Goal: Task Accomplishment & Management: Manage account settings

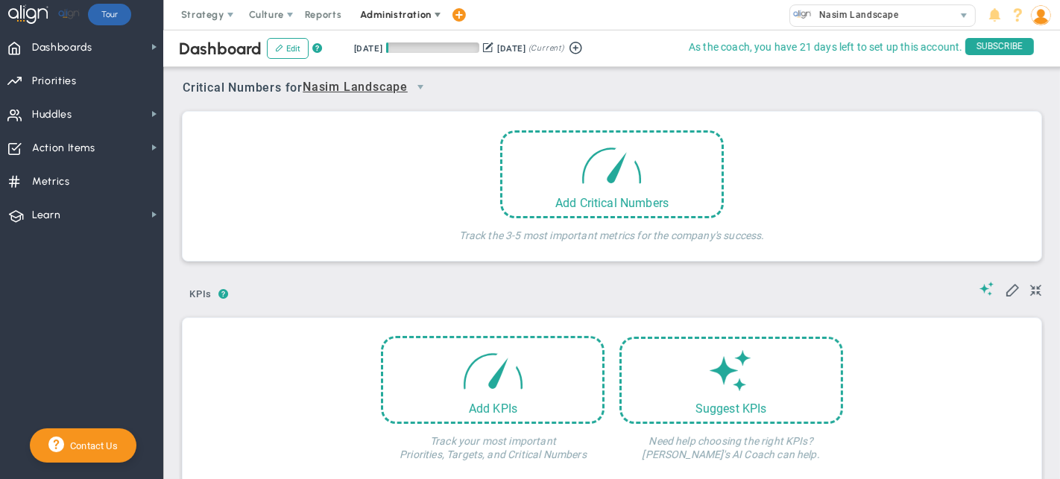
click at [406, 11] on span "Administration" at bounding box center [395, 14] width 71 height 11
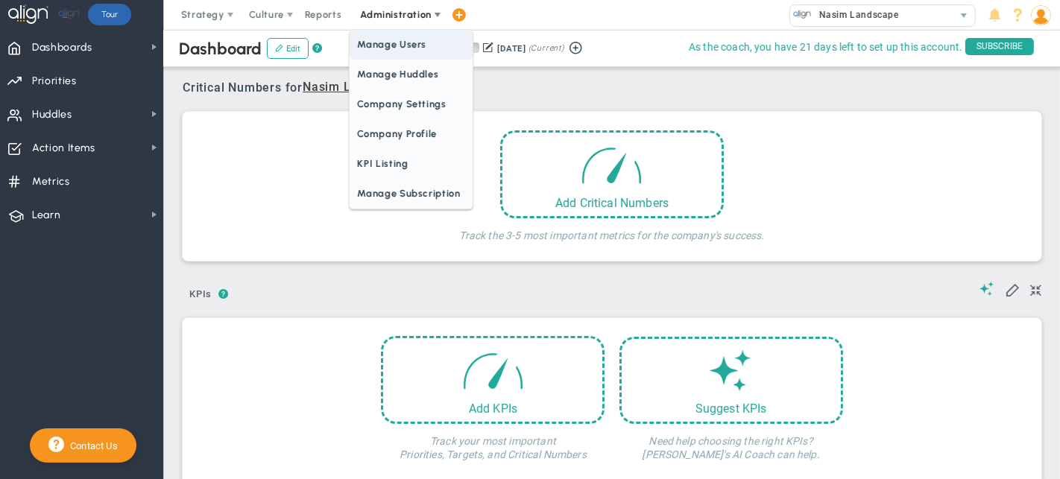
click at [399, 33] on span "Manage Users" at bounding box center [410, 45] width 122 height 30
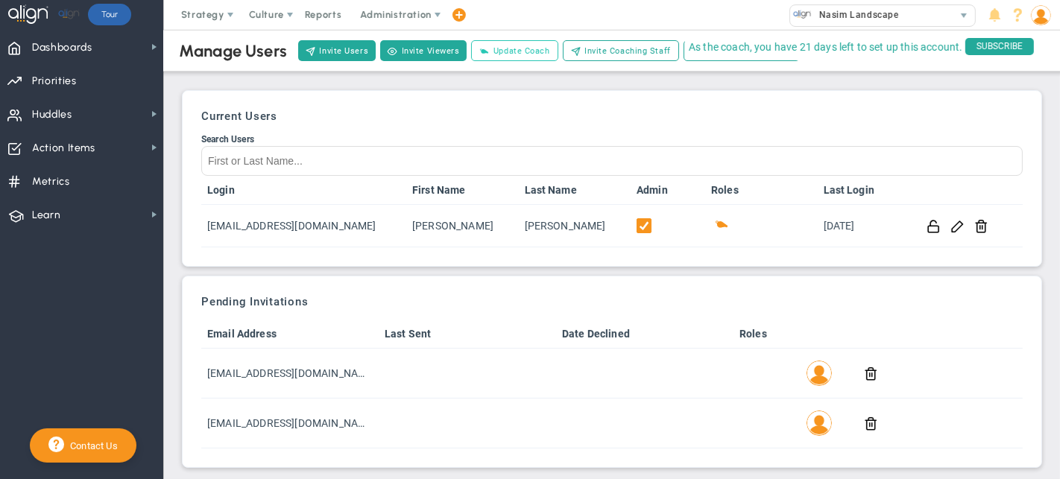
click at [519, 55] on span "Update Coach" at bounding box center [521, 51] width 57 height 13
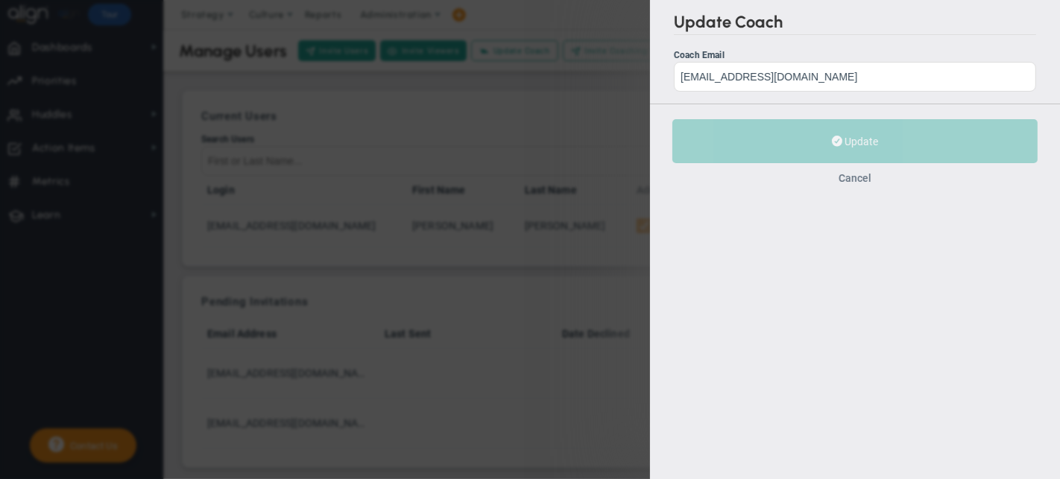
click at [856, 180] on button "Cancel" at bounding box center [854, 178] width 33 height 12
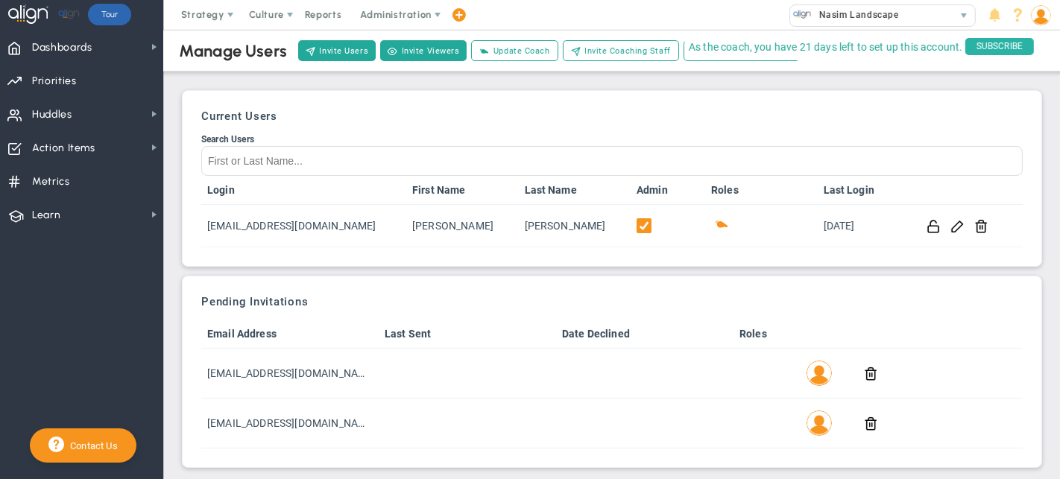
click at [981, 47] on span "SUBSCRIBE" at bounding box center [999, 46] width 69 height 17
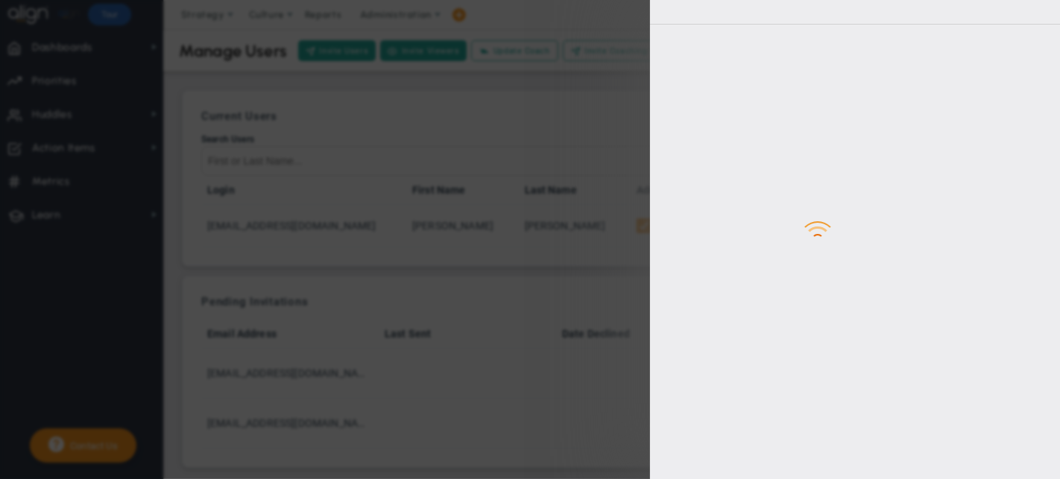
click at [582, 132] on div "Loading... Your subscription has expired! Your company's subscription has expir…" at bounding box center [530, 239] width 1060 height 479
click at [610, 118] on div "Loading... Your subscription has expired! Your company's subscription has expir…" at bounding box center [530, 239] width 1060 height 479
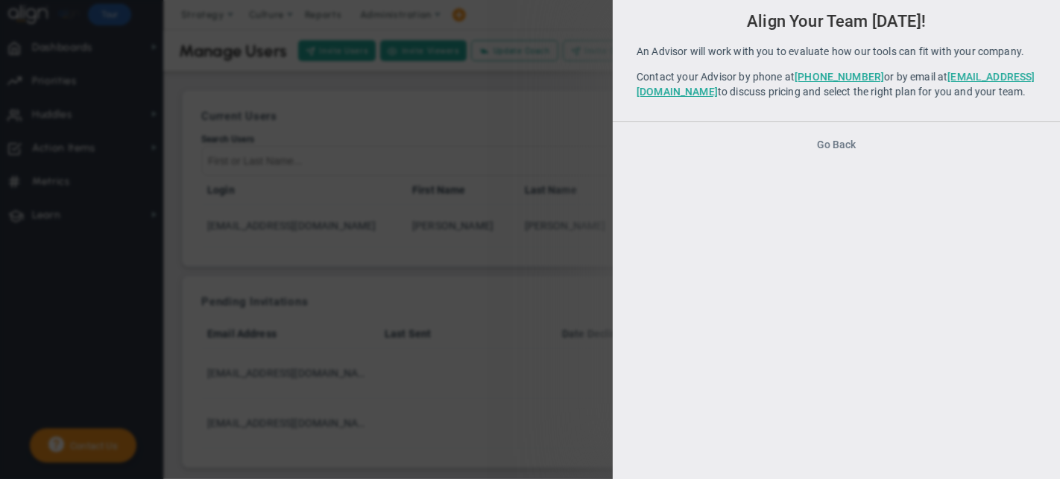
click at [831, 151] on button "Go Back" at bounding box center [836, 145] width 39 height 12
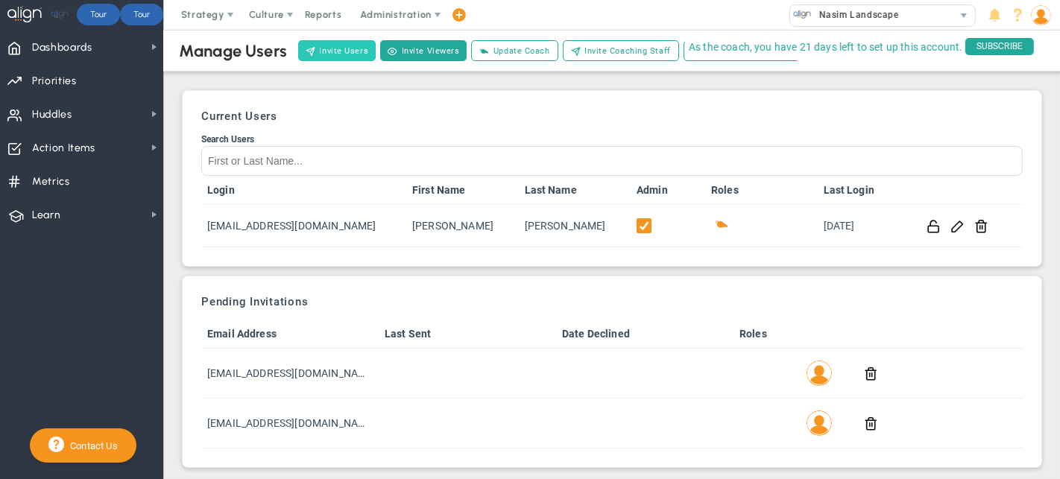
click at [332, 45] on button "Invite Users" at bounding box center [336, 50] width 77 height 21
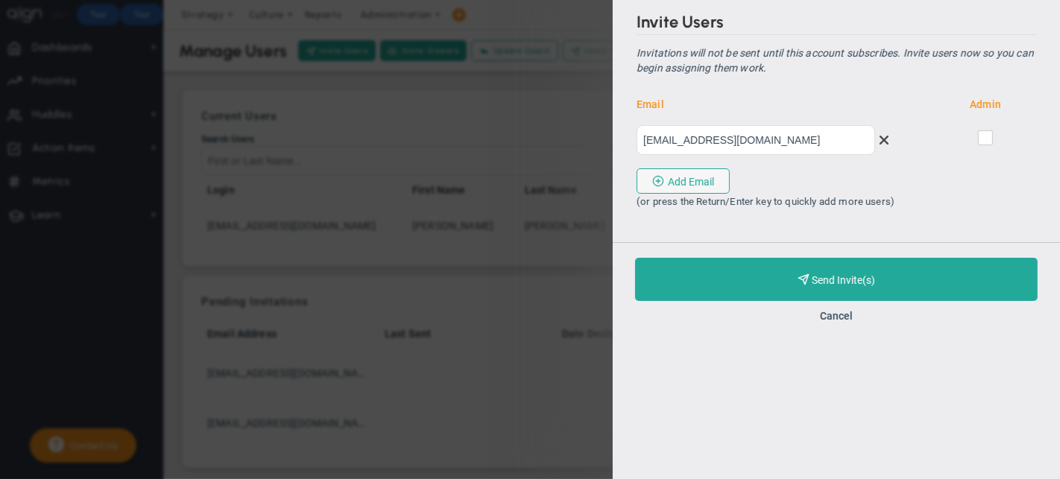
type input "[EMAIL_ADDRESS][DOMAIN_NAME]"
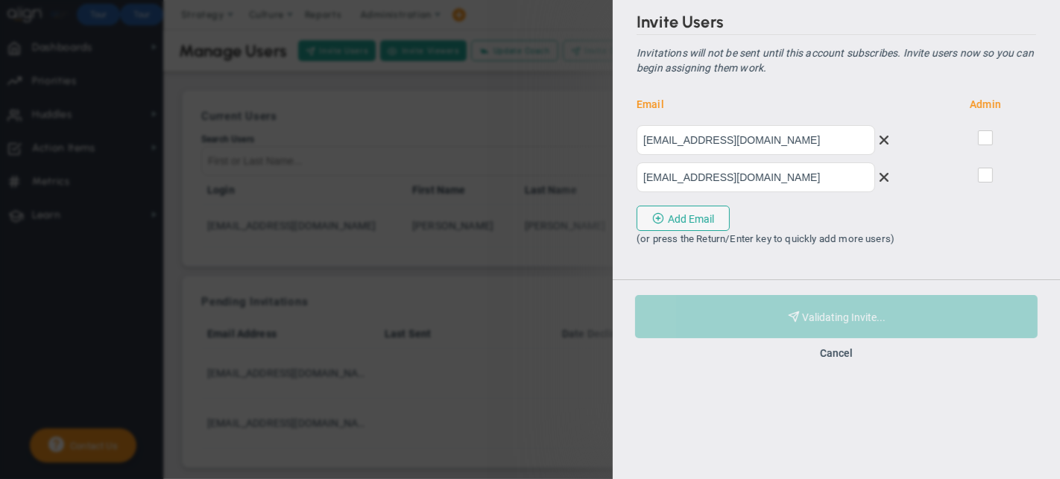
type input "[EMAIL_ADDRESS][DOMAIN_NAME]"
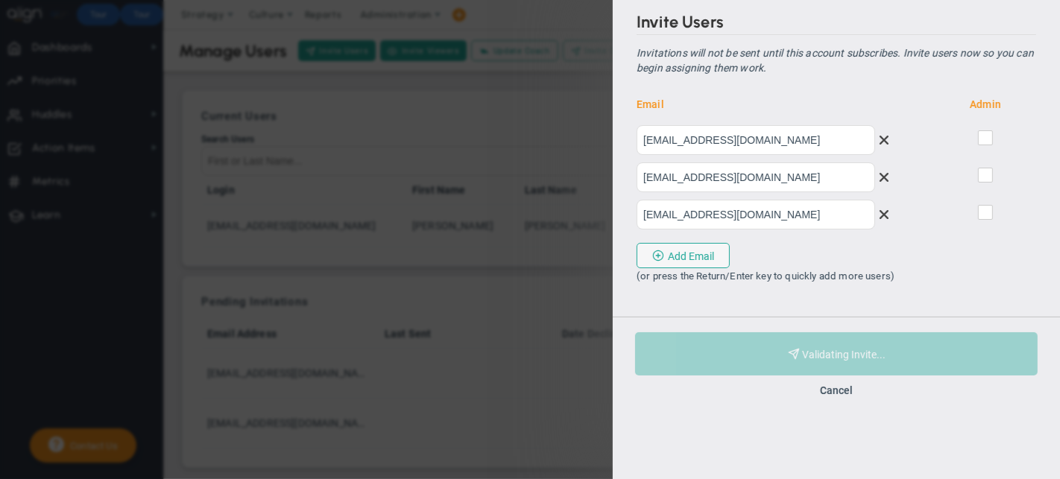
type input "[EMAIL_ADDRESS][DOMAIN_NAME]"
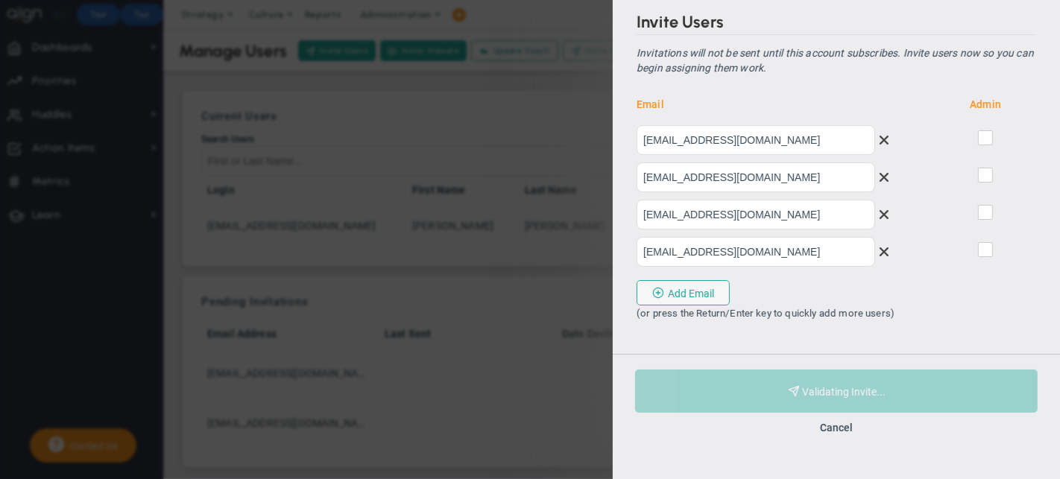
type input "[EMAIL_ADDRESS][DOMAIN_NAME]"
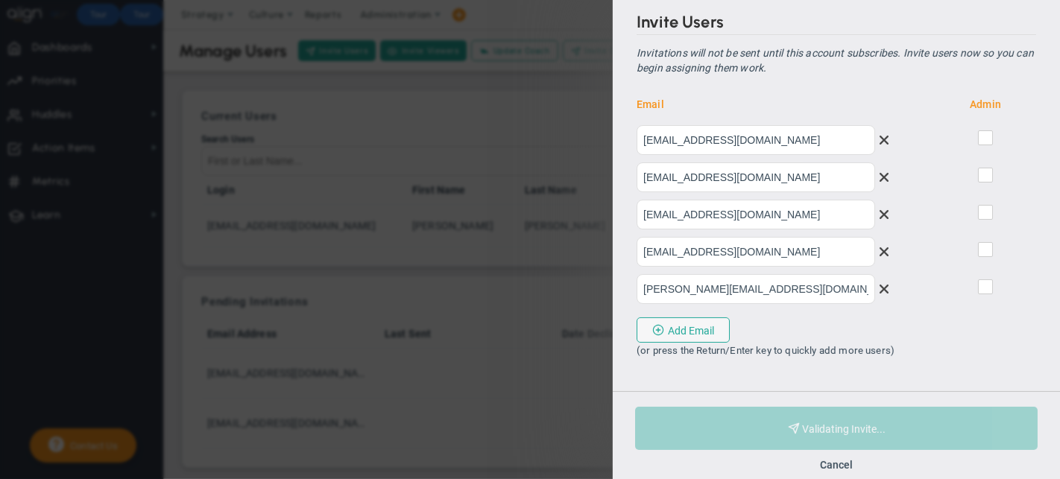
type input "[PERSON_NAME][EMAIL_ADDRESS][DOMAIN_NAME]"
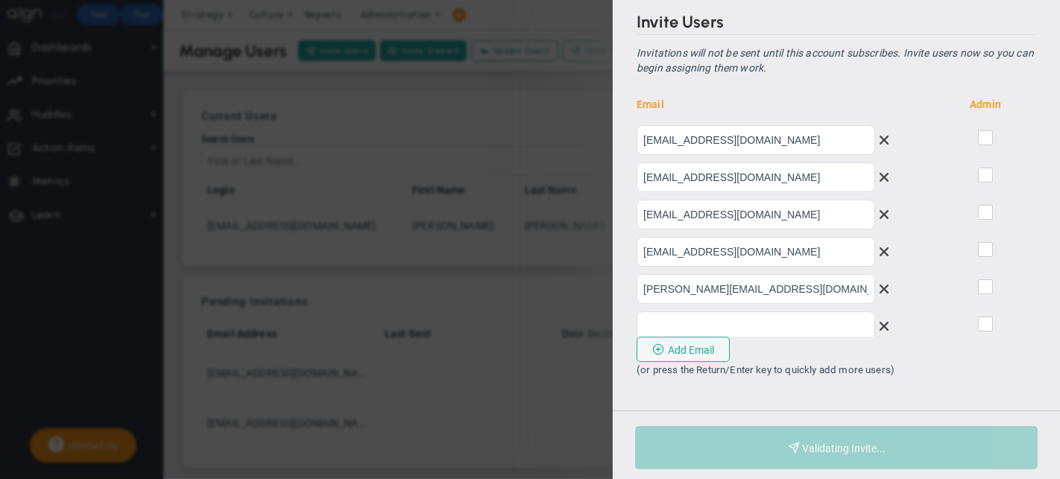
scroll to position [18, 0]
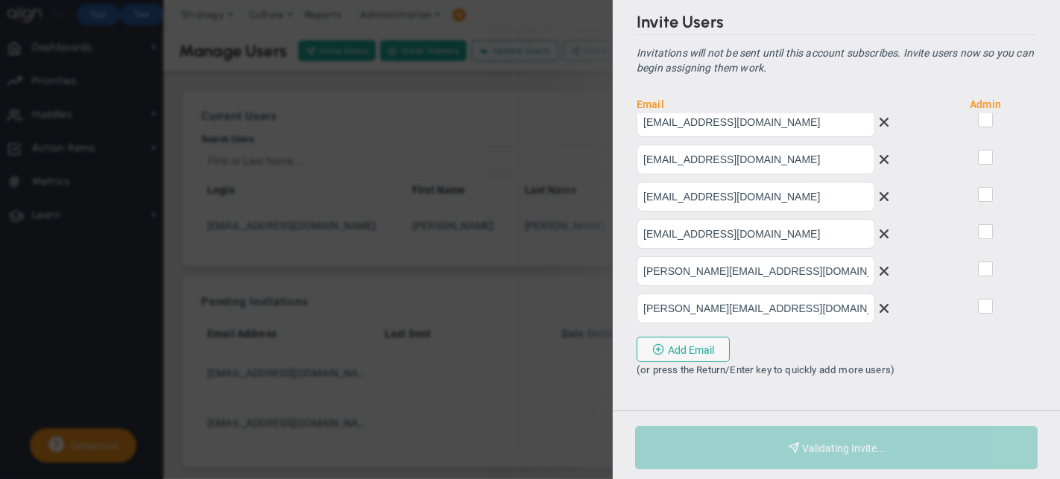
type input "[PERSON_NAME][EMAIL_ADDRESS][DOMAIN_NAME]"
type input "[EMAIL_ADDRESS][DOMAIN_NAME]"
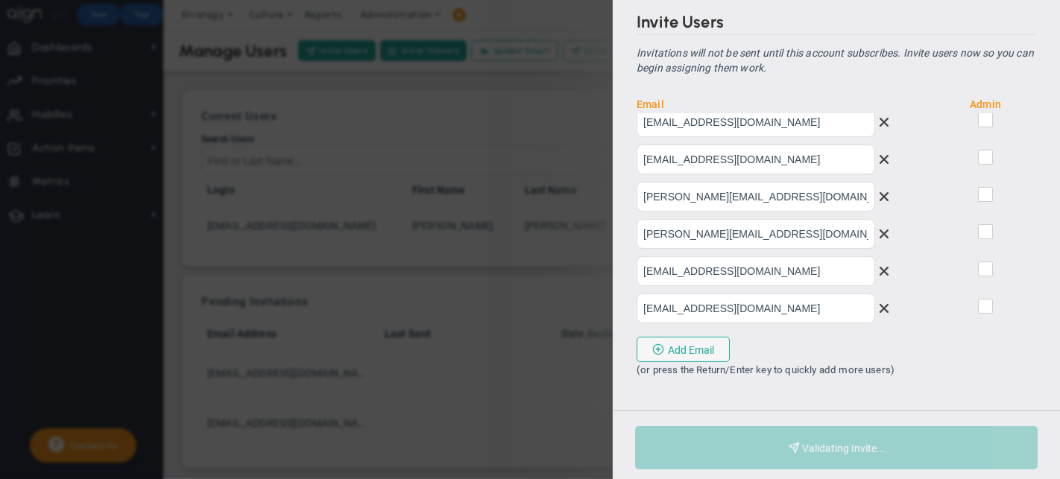
scroll to position [130, 0]
type input "[EMAIL_ADDRESS][DOMAIN_NAME]"
type input "sueh@nasimlandscape.com"
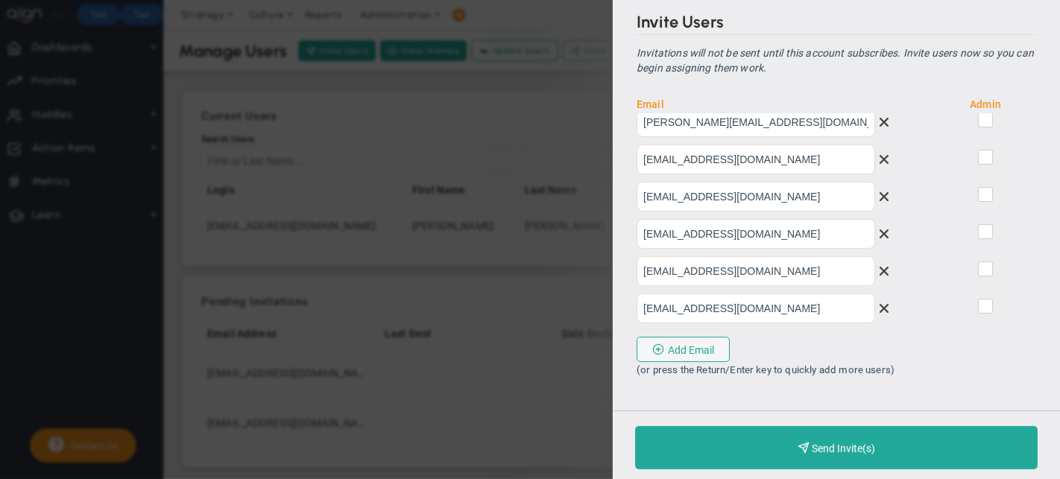
type input "smedina@nasimlandscape.com"
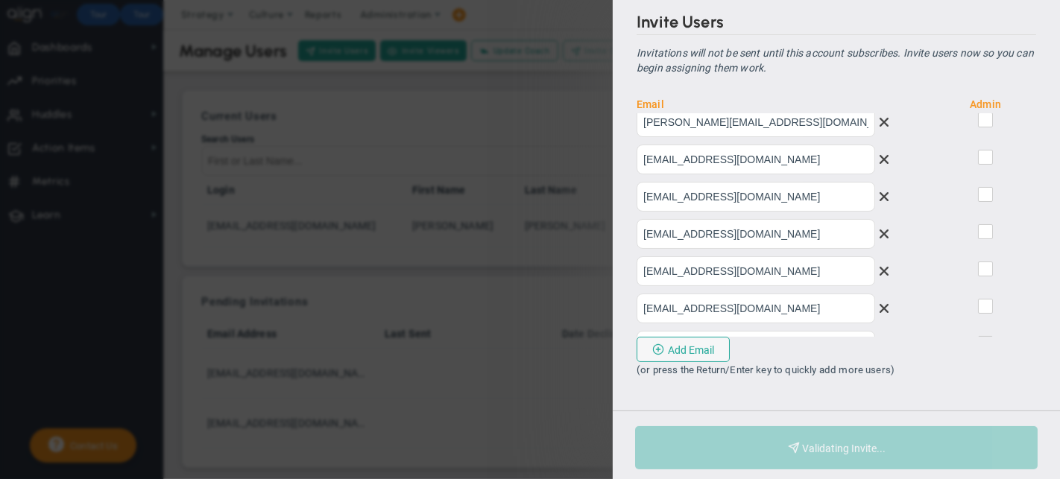
scroll to position [241, 0]
type input "craig@nasimlandscape.com"
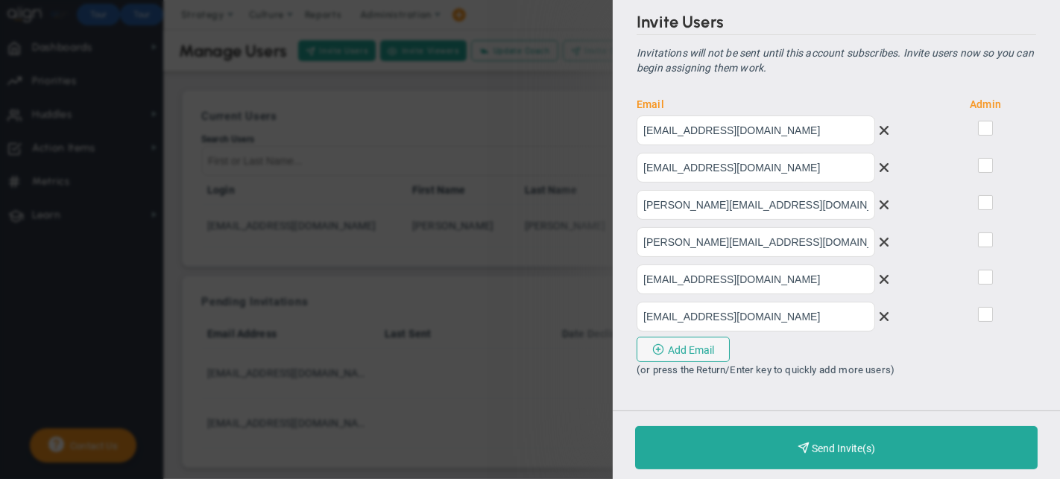
scroll to position [0, 0]
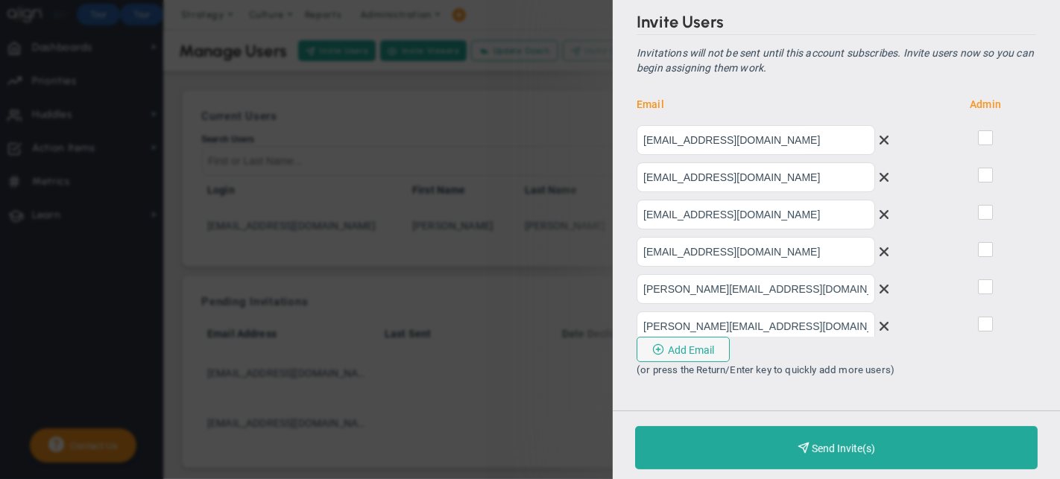
type input "kaleb@nasimlandscape.com"
click at [981, 138] on input "checkbox" at bounding box center [986, 140] width 10 height 15
click at [978, 141] on span at bounding box center [985, 137] width 15 height 15
click at [981, 141] on input "checkbox" at bounding box center [986, 140] width 10 height 15
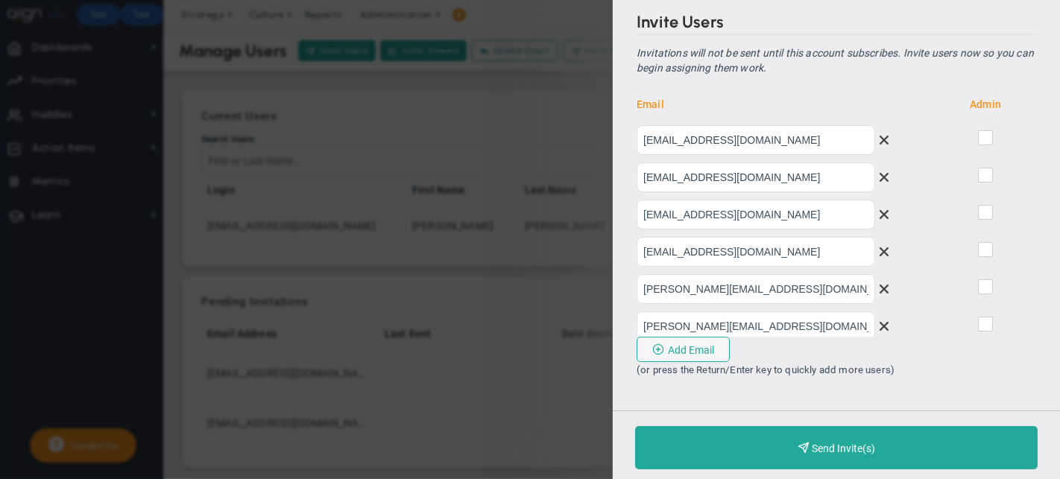
checkbox input "true"
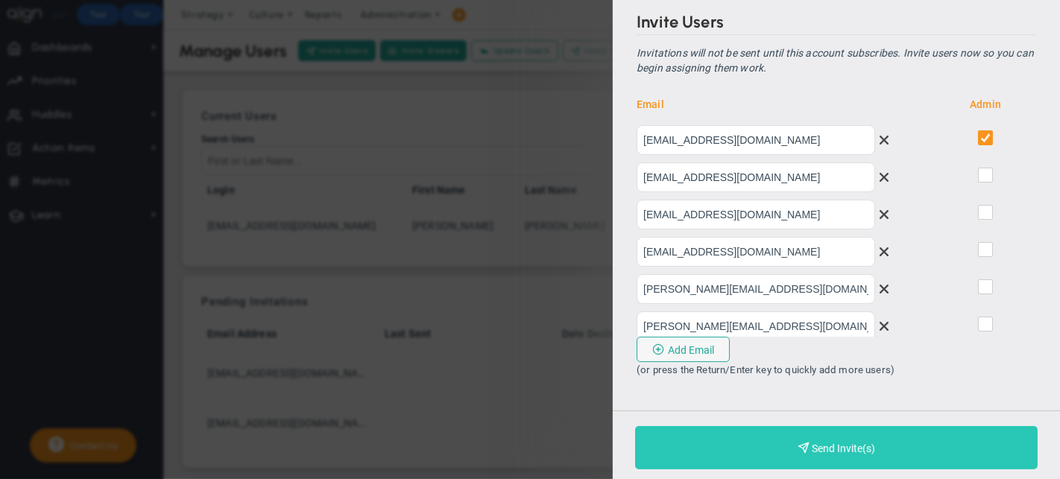
click at [878, 444] on button "Purchase and Send Invite(s) Validating Invite..." at bounding box center [836, 447] width 402 height 43
